Goal: Task Accomplishment & Management: Manage account settings

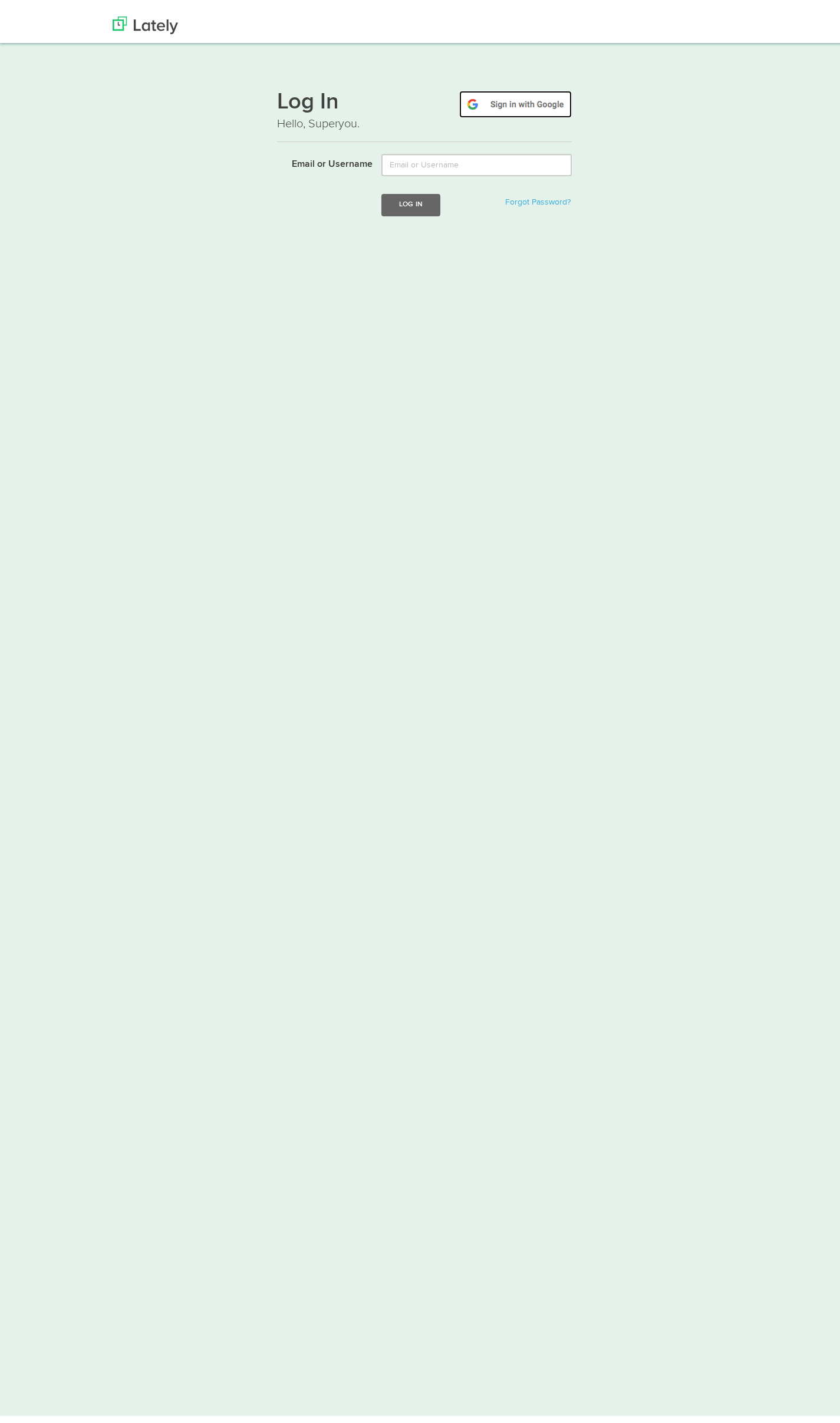
click at [537, 97] on img at bounding box center [515, 96] width 113 height 27
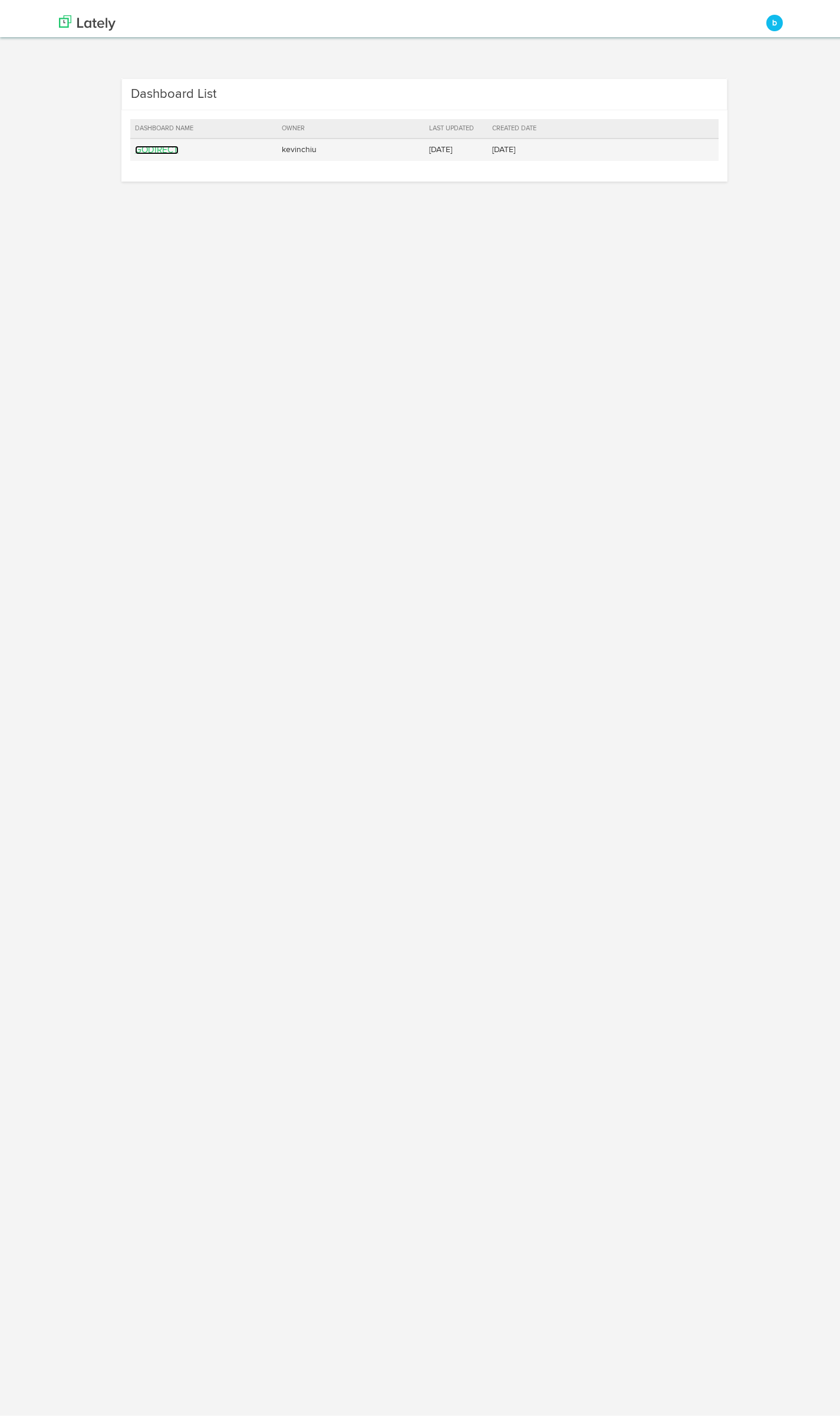
click at [164, 141] on link "GODIRECT" at bounding box center [157, 143] width 44 height 9
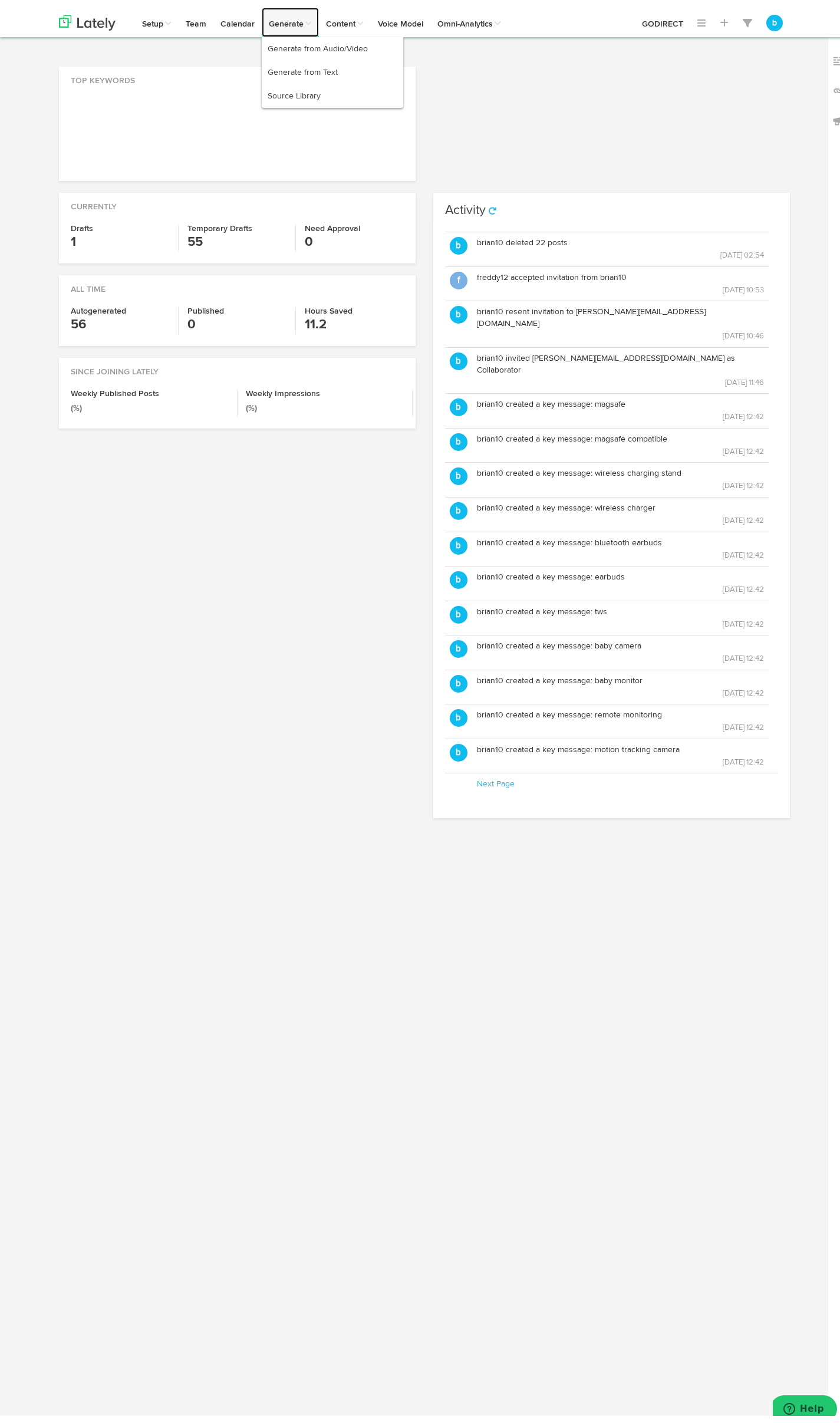
click at [266, 15] on link "Generate" at bounding box center [290, 14] width 57 height 29
click at [402, 14] on link "Voice Model" at bounding box center [400, 14] width 59 height 29
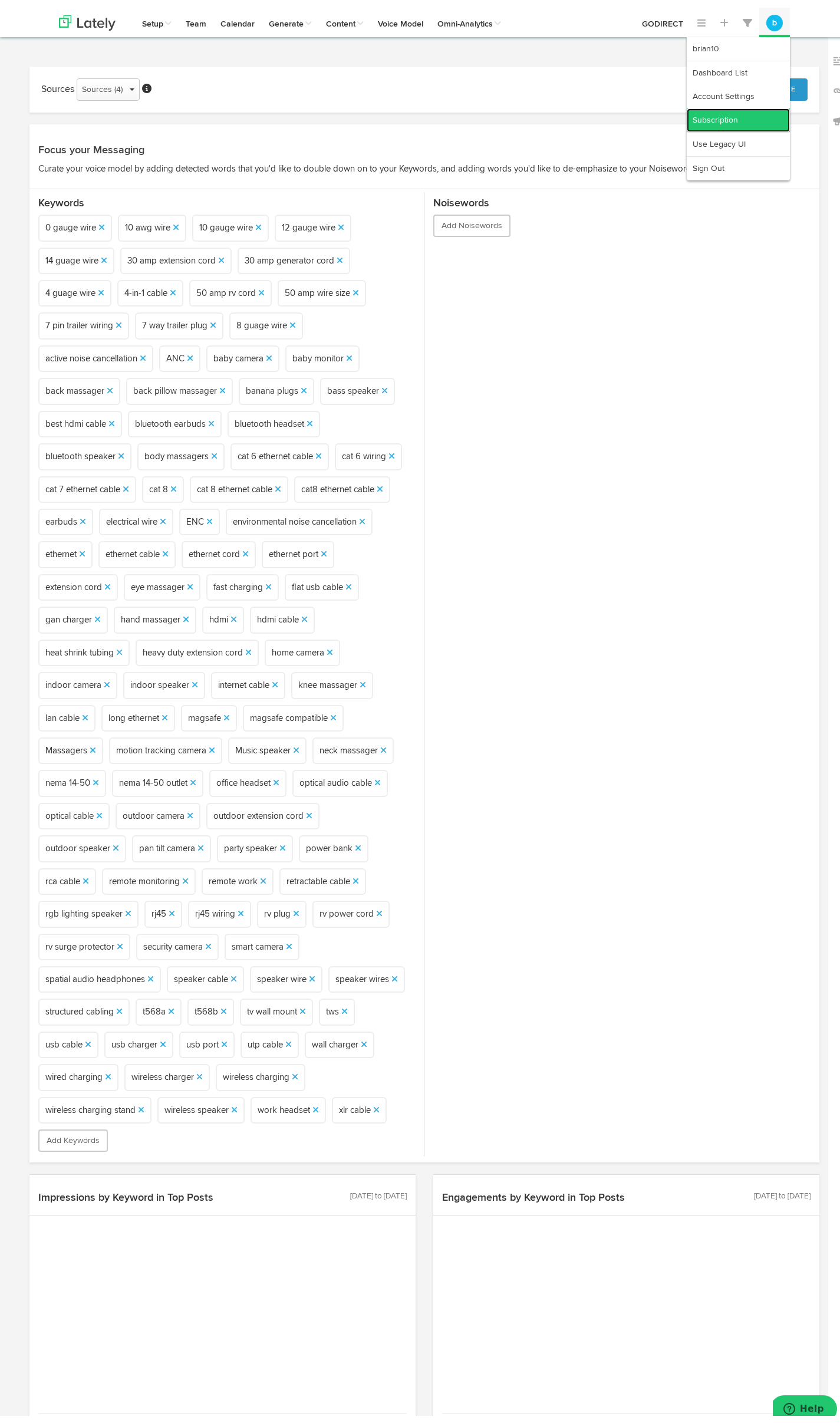
click at [726, 110] on link "Subscription" at bounding box center [738, 113] width 103 height 24
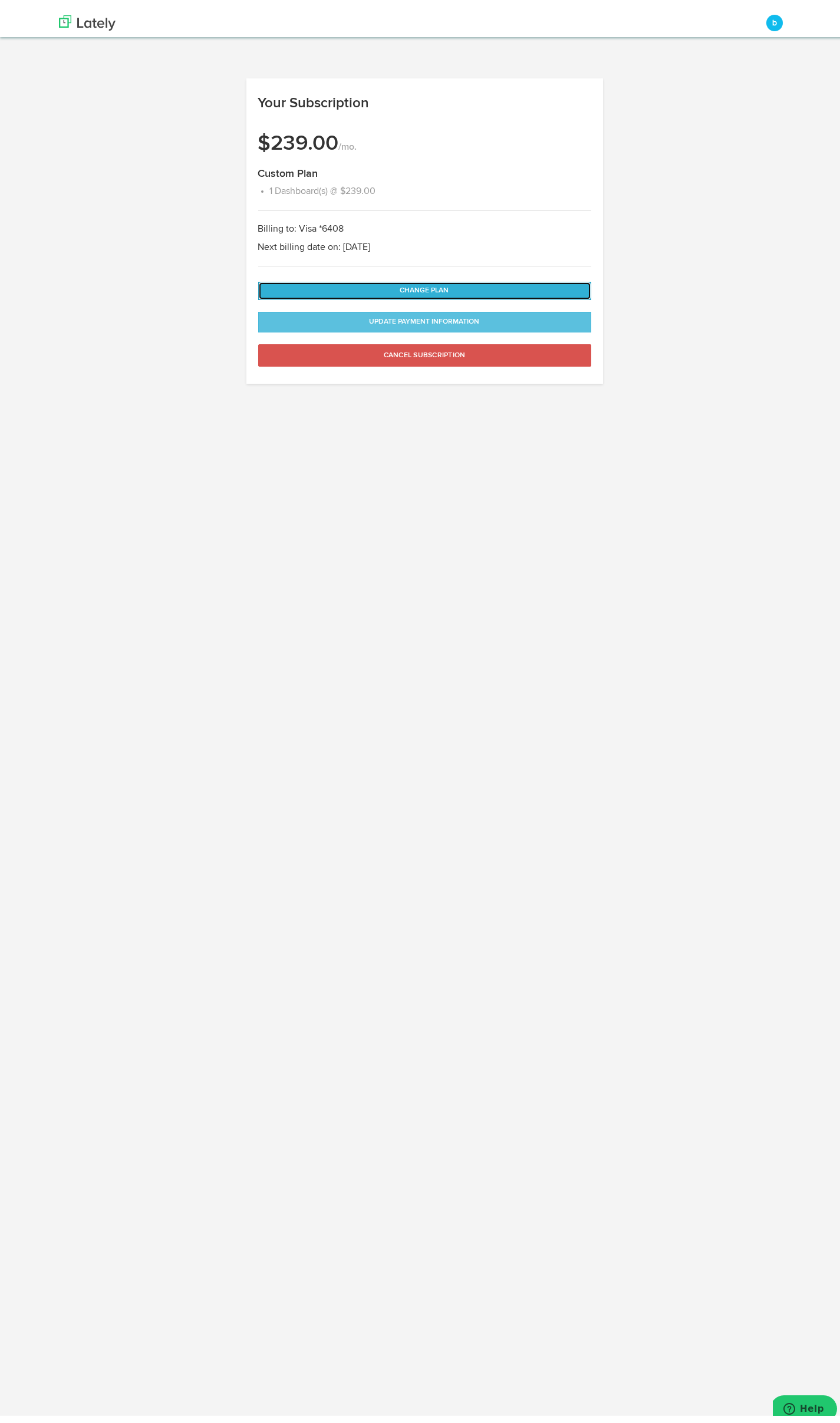
click at [455, 281] on button "Change Plan" at bounding box center [425, 283] width 333 height 18
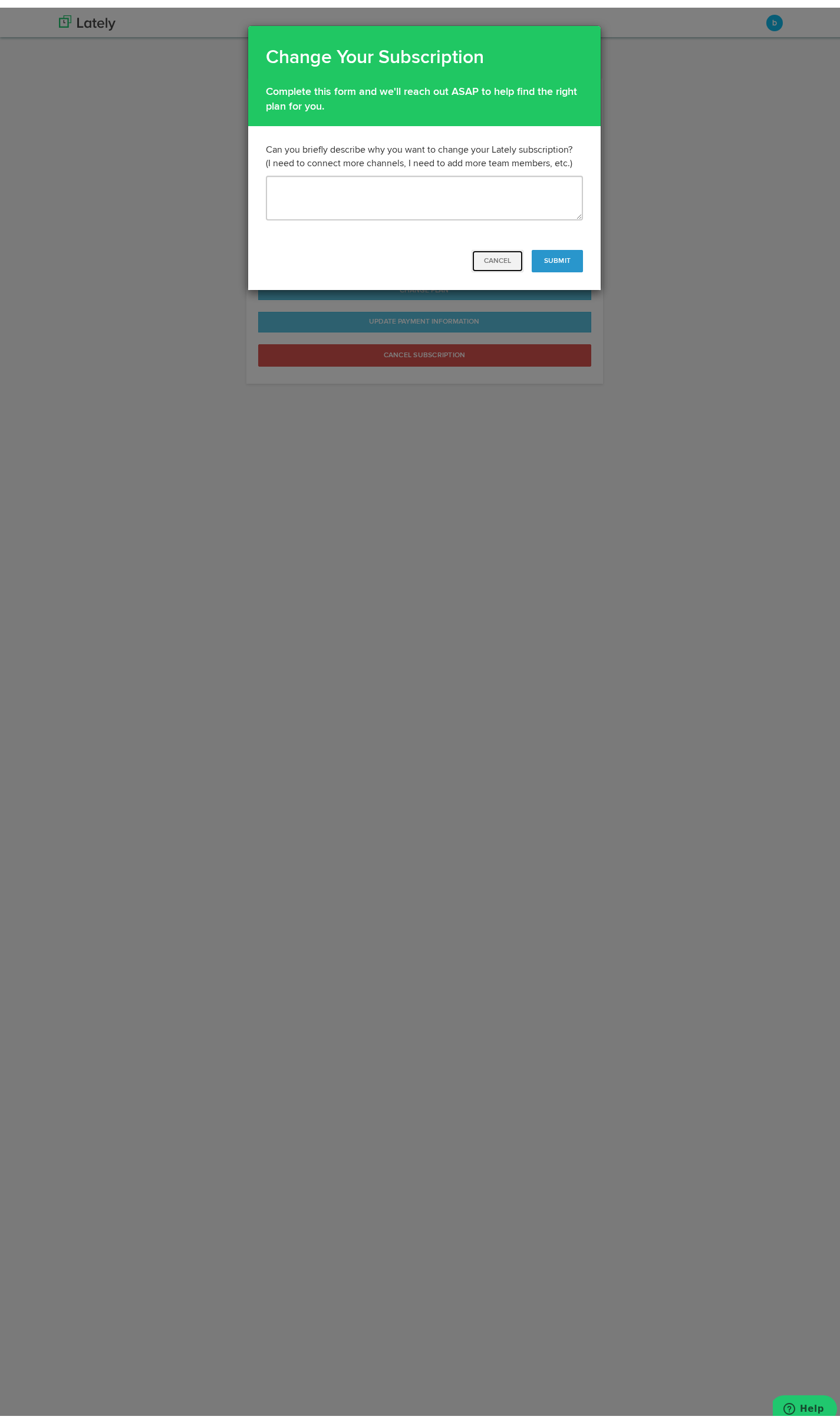
click at [502, 256] on button "Cancel" at bounding box center [497, 253] width 52 height 23
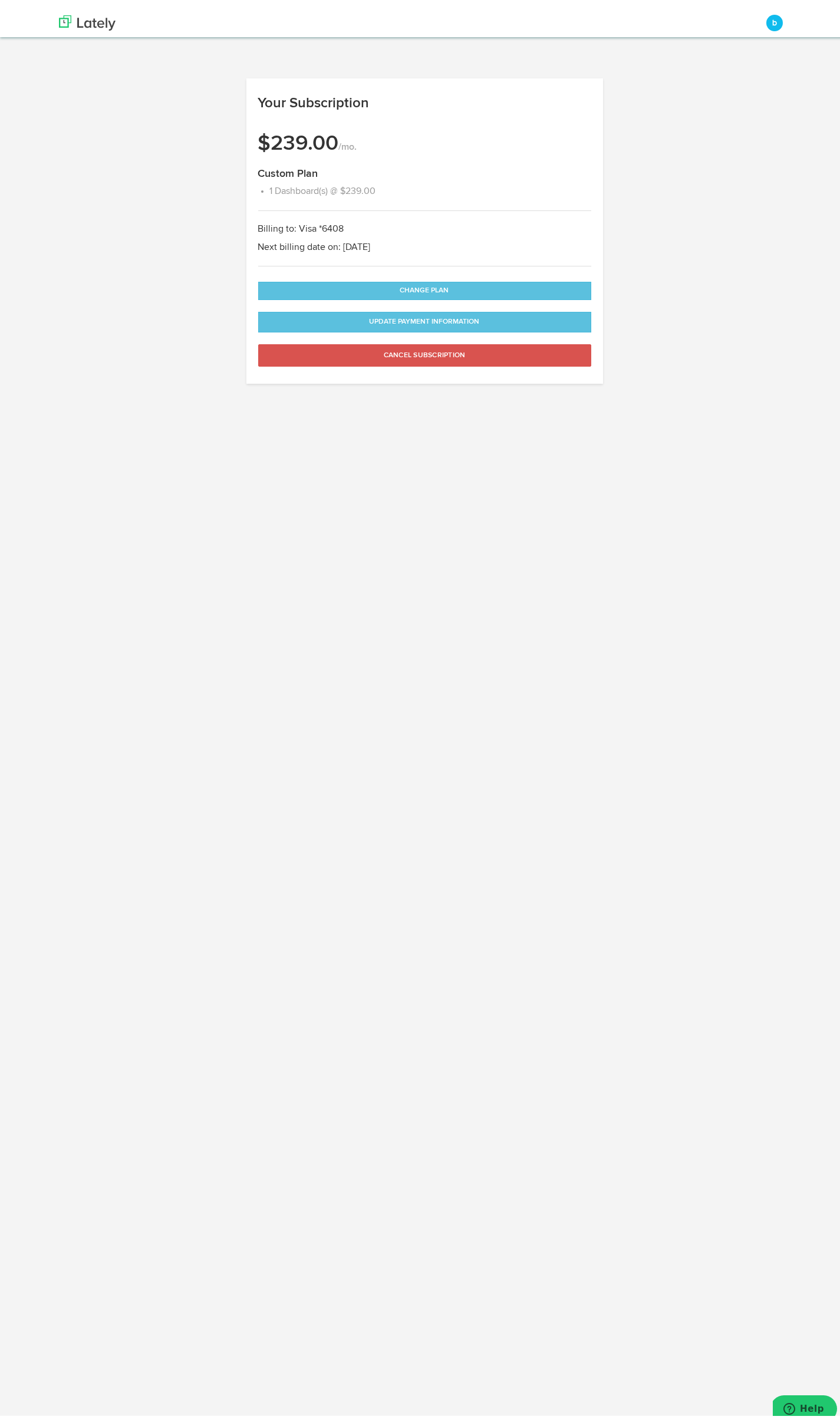
click at [159, 66] on div "Loading... Your Subscription This account has VIP access which does not require…" at bounding box center [424, 229] width 749 height 341
